Goal: Check status

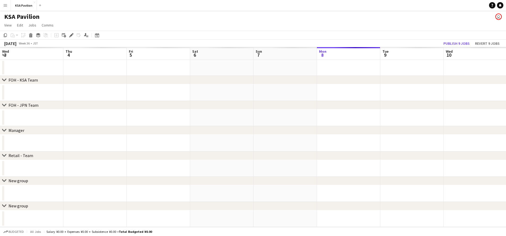
scroll to position [0, 127]
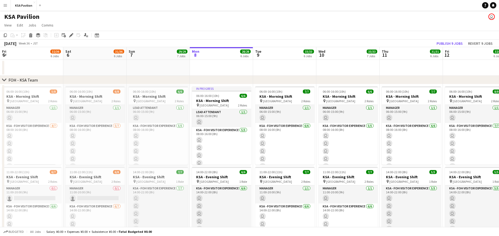
click at [6, 8] on button "Menu" at bounding box center [5, 5] width 11 height 11
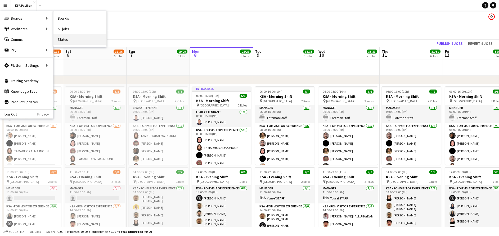
click at [78, 39] on link "Status" at bounding box center [80, 39] width 53 height 11
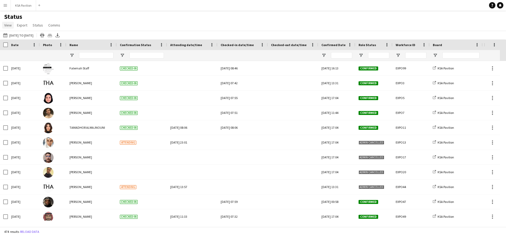
click at [7, 27] on span "View" at bounding box center [7, 25] width 7 height 5
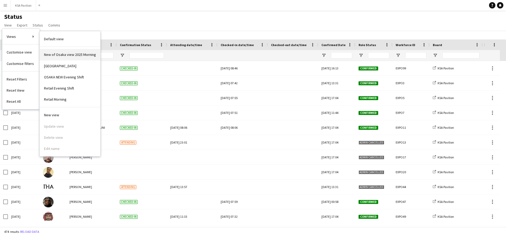
click at [73, 56] on span "New of Osaka view 2025 Morning" at bounding box center [70, 54] width 52 height 5
type input "**********"
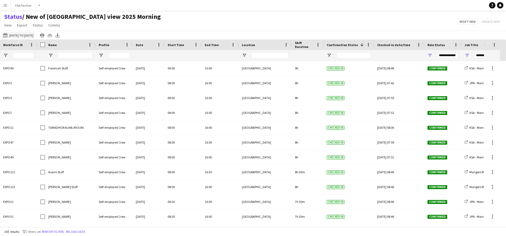
click at [20, 38] on button "[DATE] to [DATE] [DATE] to [DATE]" at bounding box center [18, 35] width 32 height 6
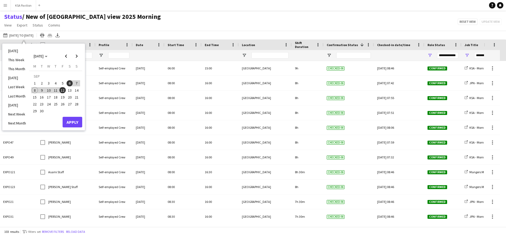
click at [70, 85] on span "6" at bounding box center [70, 83] width 6 height 6
click at [35, 90] on span "8" at bounding box center [35, 90] width 6 height 6
click at [71, 124] on button "Apply" at bounding box center [73, 122] width 20 height 11
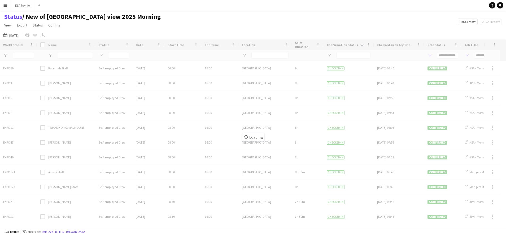
type input "**********"
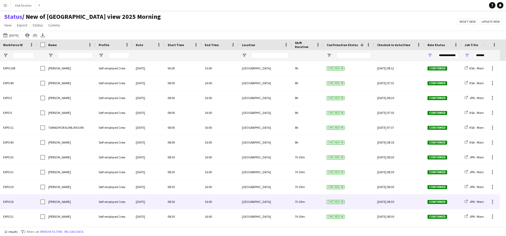
scroll to position [18, 0]
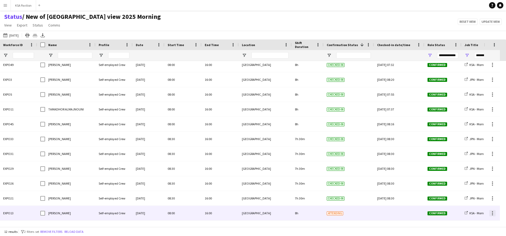
click at [492, 214] on div at bounding box center [492, 213] width 6 height 6
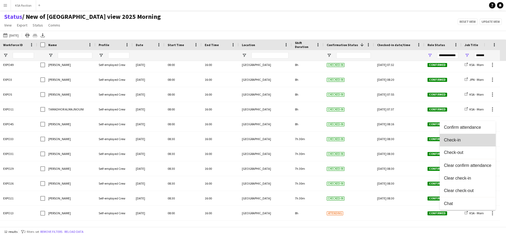
click at [474, 139] on span "Check-in" at bounding box center [467, 140] width 47 height 5
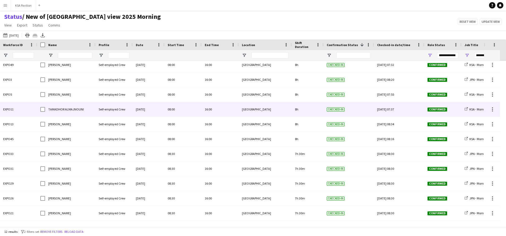
scroll to position [0, 0]
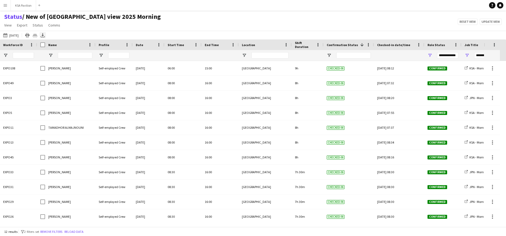
click at [42, 37] on icon "Export XLSX" at bounding box center [43, 35] width 4 height 4
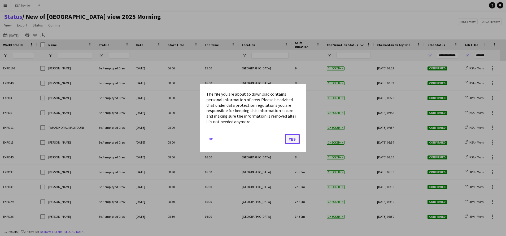
click at [291, 139] on button "Yes" at bounding box center [292, 139] width 15 height 11
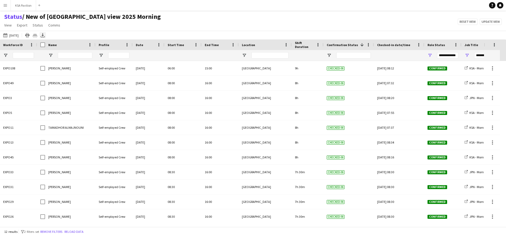
click at [42, 36] on icon "Export XLSX" at bounding box center [43, 35] width 4 height 4
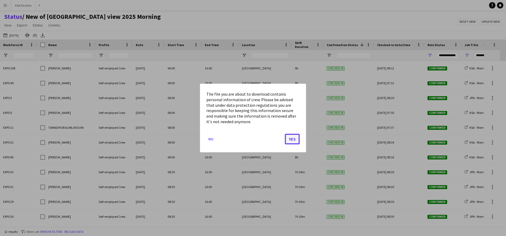
click at [289, 139] on button "Yes" at bounding box center [292, 139] width 15 height 11
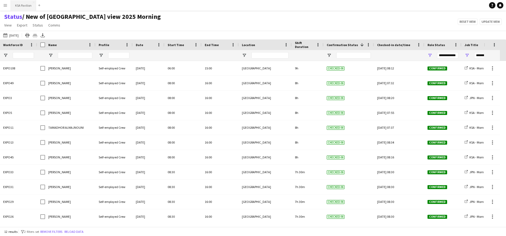
click at [28, 3] on button "KSA Pavilion Close" at bounding box center [23, 5] width 25 height 10
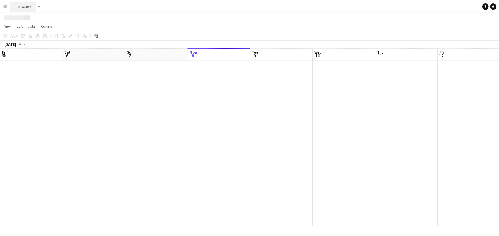
scroll to position [0, 127]
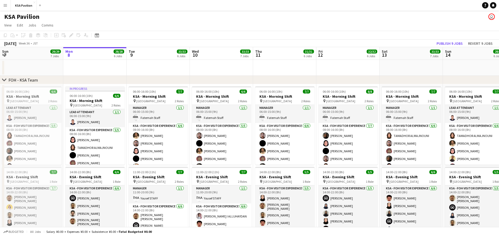
click at [111, 45] on div "[DATE] Week 36 • JST Publish 9 jobs Revert 9 jobs" at bounding box center [249, 43] width 499 height 7
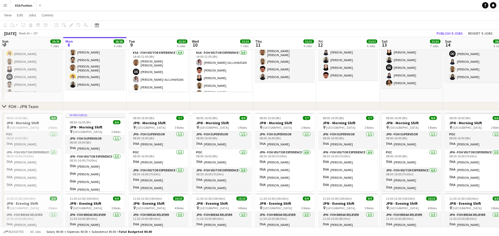
scroll to position [153, 0]
